Goal: Complete application form

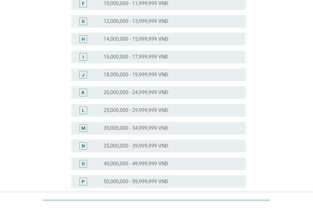
scroll to position [191, 0]
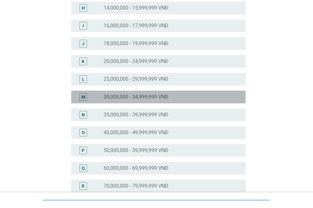
click at [165, 100] on div "radio_button_unchecked 30,000,000 - 34,999,999 VNĐ" at bounding box center [172, 97] width 137 height 8
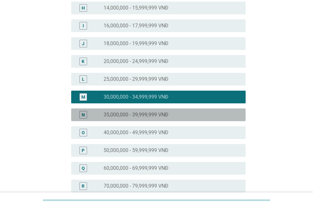
click at [152, 112] on label "35,000,000 - 39,999,999 VNĐ" at bounding box center [136, 115] width 65 height 6
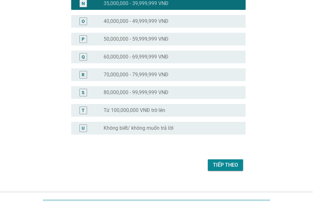
scroll to position [311, 0]
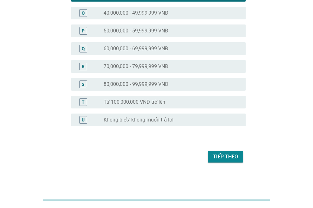
click at [219, 154] on div "Tiếp theo" at bounding box center [225, 157] width 25 height 8
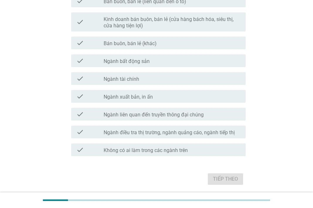
scroll to position [344, 0]
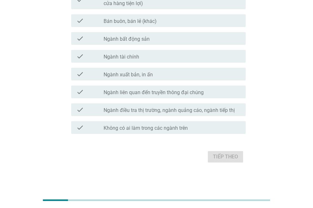
click at [136, 129] on label "Không có ai làm trong các ngành trên" at bounding box center [146, 128] width 84 height 6
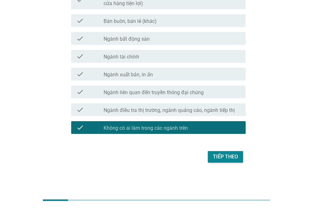
click at [222, 160] on div "Tiếp theo" at bounding box center [225, 157] width 25 height 8
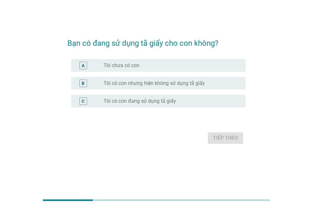
scroll to position [0, 0]
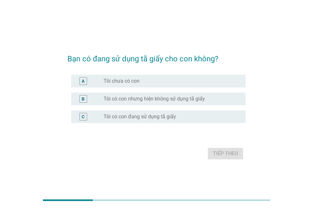
click at [135, 114] on label "Tôi có con đang sử dụng tã giấy" at bounding box center [140, 117] width 73 height 6
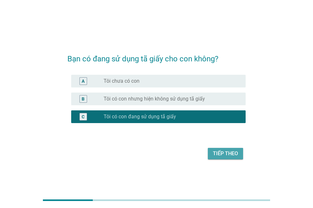
click at [224, 155] on div "Tiếp theo" at bounding box center [225, 154] width 25 height 8
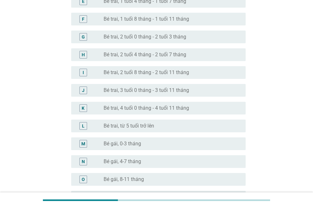
scroll to position [191, 0]
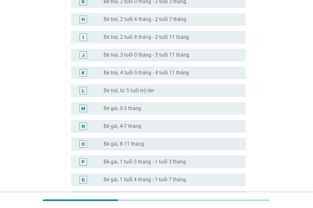
click at [153, 72] on label "Bé trai, 4 tuổi 0 tháng - 4 tuổi 11 tháng" at bounding box center [147, 73] width 86 height 6
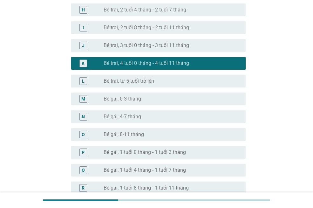
scroll to position [350, 0]
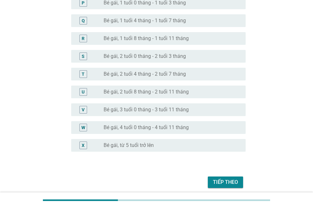
click at [230, 183] on div "Tiếp theo" at bounding box center [225, 183] width 25 height 8
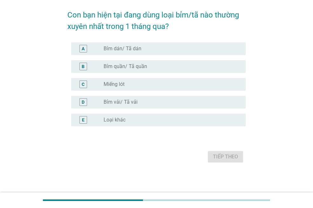
scroll to position [0, 0]
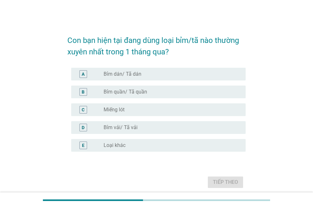
click at [132, 77] on label "Bỉm dán/ Tã dán" at bounding box center [123, 74] width 38 height 6
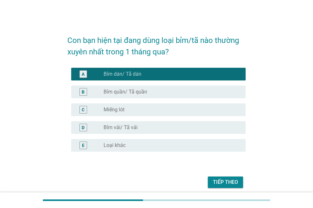
click at [150, 91] on div "radio_button_unchecked Bỉm quần/ Tã quần" at bounding box center [170, 92] width 132 height 6
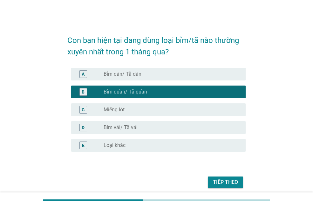
click at [228, 185] on div "Tiếp theo" at bounding box center [225, 183] width 25 height 8
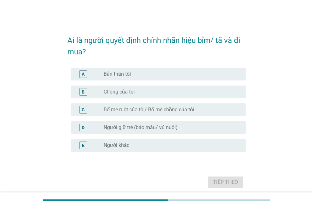
click at [151, 75] on div "radio_button_unchecked Bản thân tôi" at bounding box center [170, 74] width 132 height 6
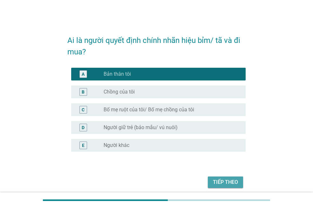
click at [228, 179] on div "Tiếp theo" at bounding box center [225, 183] width 25 height 8
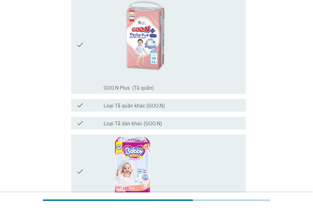
scroll to position [509, 0]
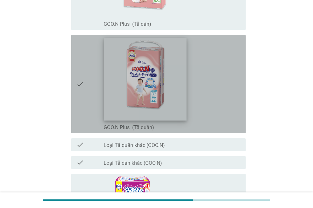
click at [158, 107] on img at bounding box center [145, 79] width 82 height 82
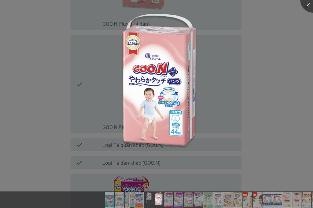
click at [252, 121] on div at bounding box center [156, 104] width 313 height 208
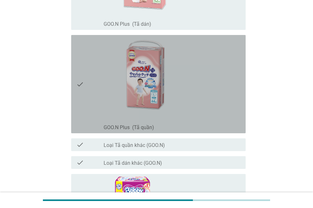
click at [77, 85] on icon "check" at bounding box center [80, 84] width 8 height 93
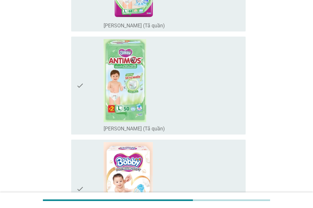
scroll to position [987, 0]
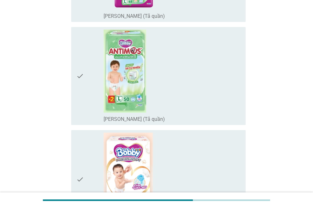
click at [81, 71] on icon "check" at bounding box center [80, 76] width 8 height 93
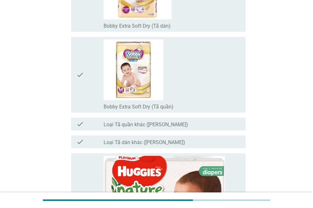
scroll to position [1432, 0]
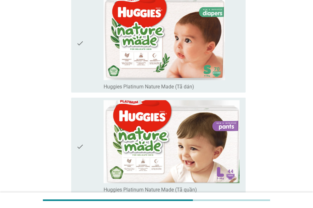
click at [84, 52] on icon "check" at bounding box center [80, 43] width 8 height 93
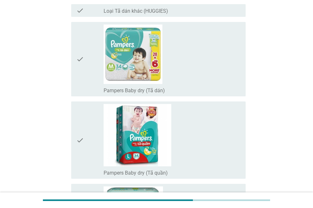
scroll to position [2355, 0]
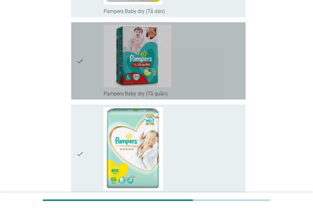
click at [91, 50] on div "check" at bounding box center [89, 61] width 27 height 72
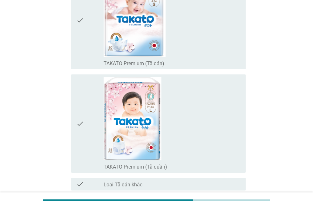
scroll to position [4768, 0]
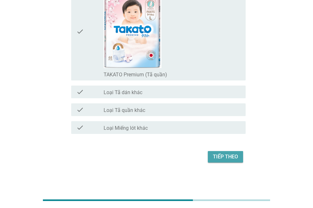
click at [231, 156] on div "Tiếp theo" at bounding box center [225, 157] width 25 height 8
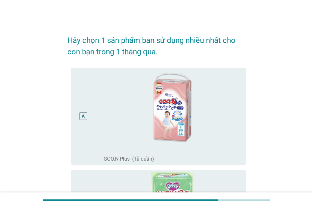
scroll to position [159, 0]
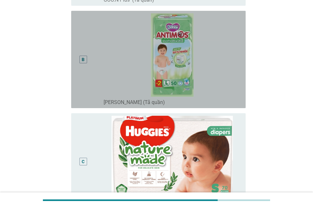
click at [84, 61] on div "B" at bounding box center [83, 59] width 3 height 7
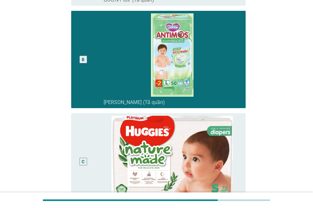
scroll to position [346, 0]
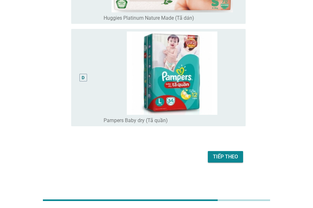
click at [235, 156] on div "Tiếp theo" at bounding box center [225, 157] width 25 height 8
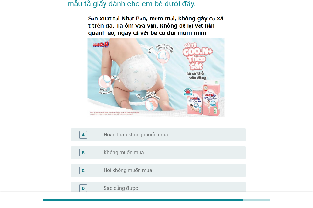
scroll to position [127, 0]
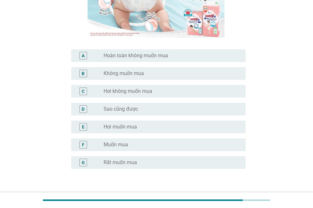
click at [121, 164] on label "Rất muốn mua" at bounding box center [120, 162] width 33 height 6
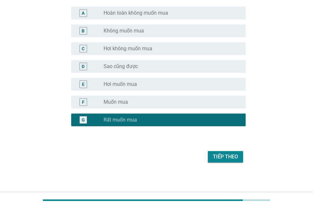
scroll to position [170, 0]
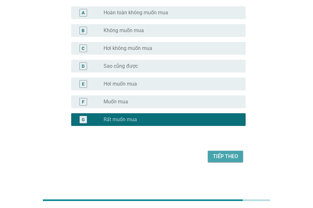
click at [240, 152] on button "Tiếp theo" at bounding box center [225, 156] width 35 height 11
